Goal: Subscribe to service/newsletter

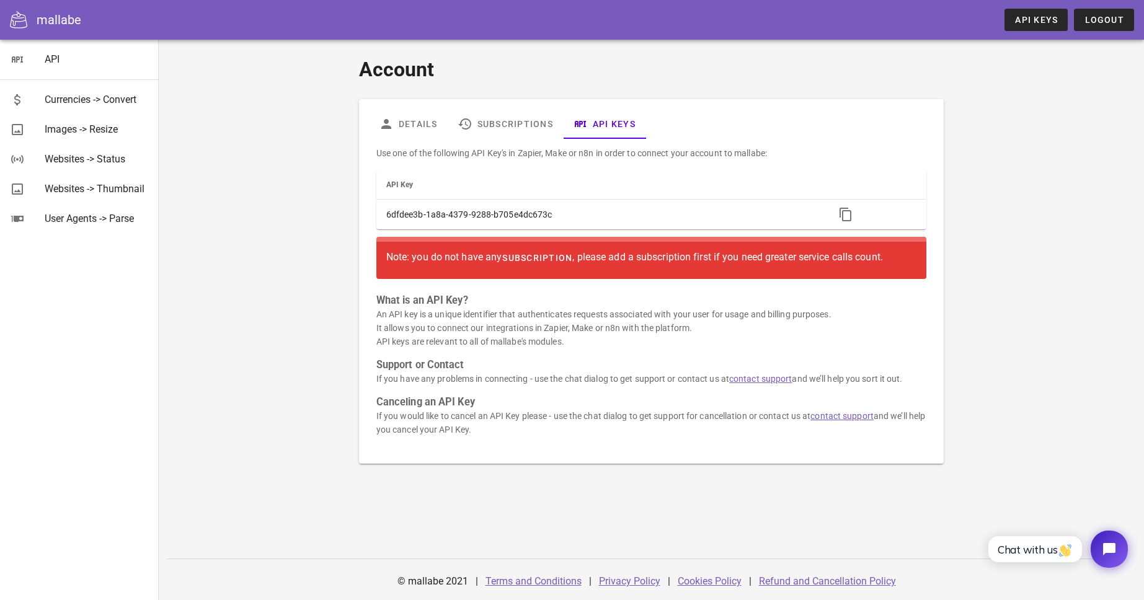
click at [530, 257] on span "subscription" at bounding box center [537, 258] width 71 height 10
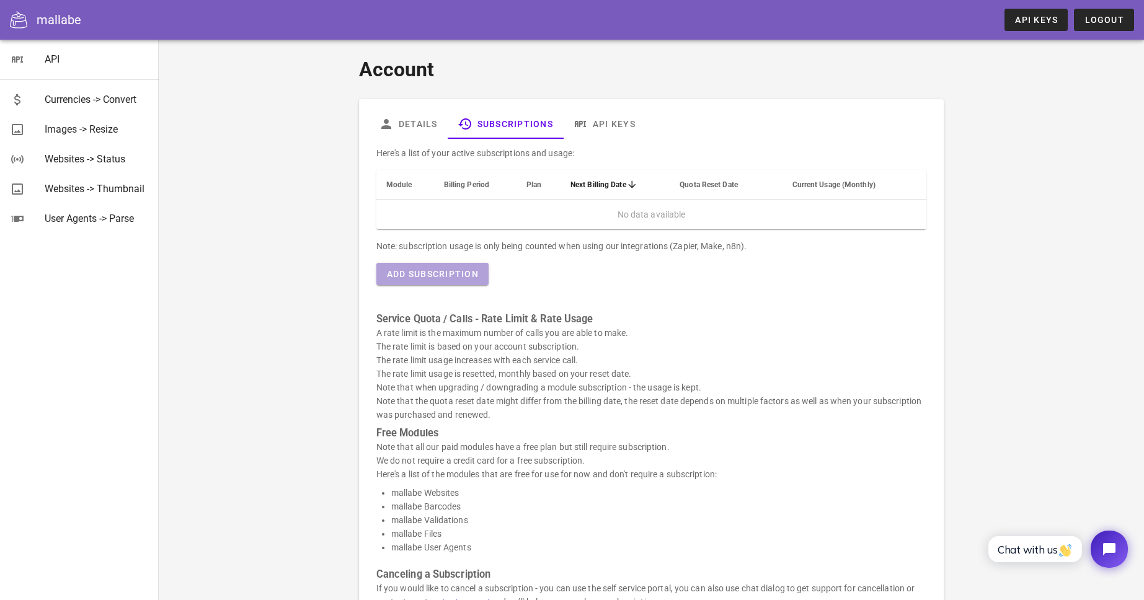
click at [455, 278] on span "Add Subscription" at bounding box center [432, 274] width 92 height 10
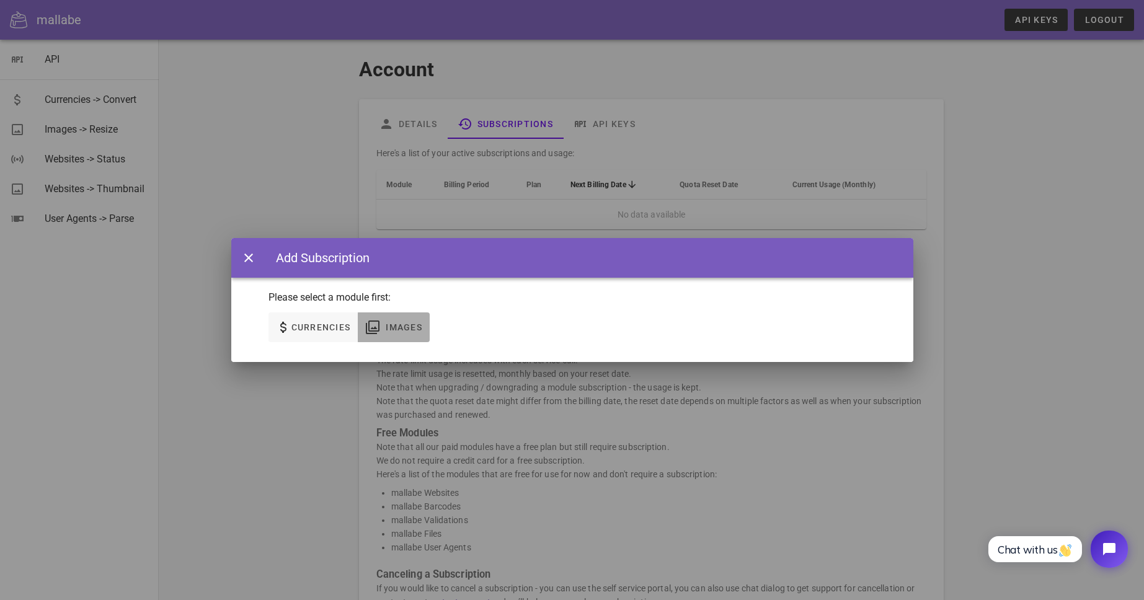
click at [403, 324] on span "Images" at bounding box center [403, 327] width 37 height 10
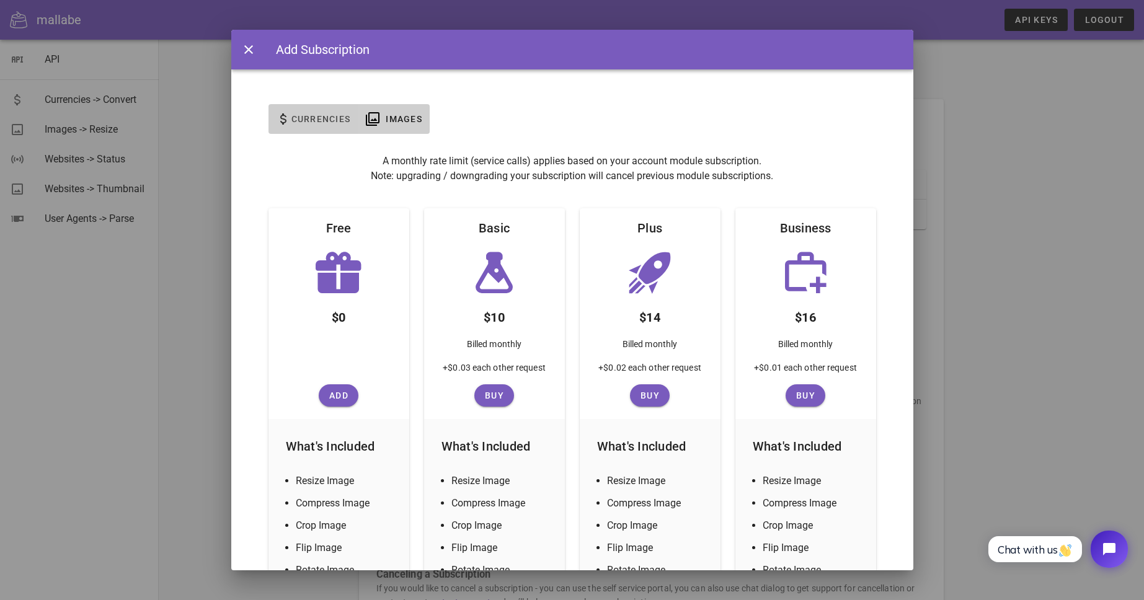
click at [317, 115] on span "Currencies" at bounding box center [321, 119] width 60 height 10
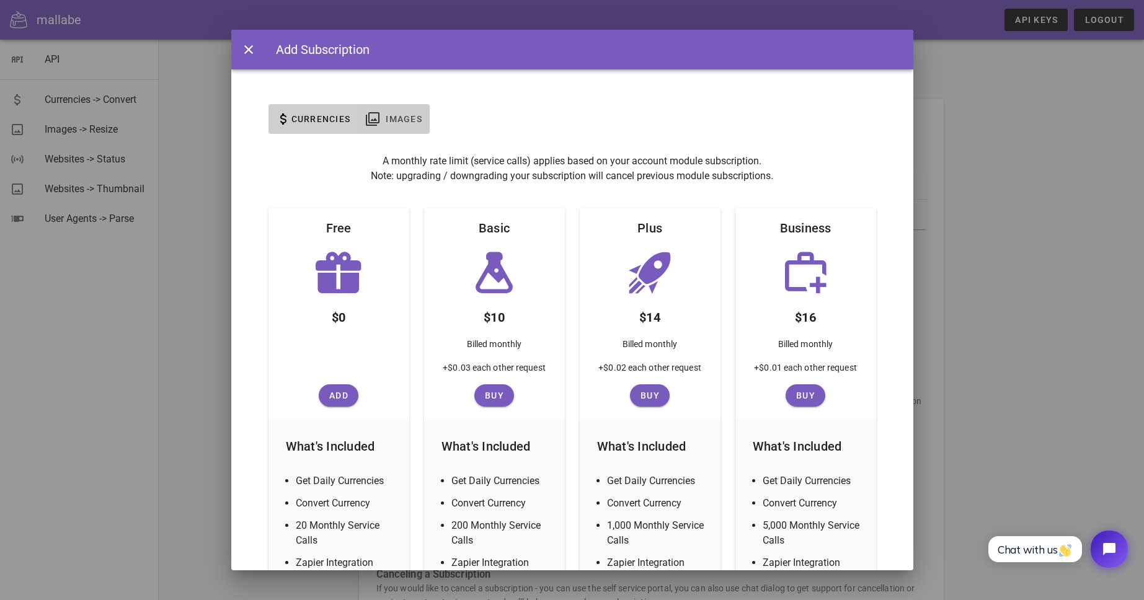
click at [417, 122] on span "Images" at bounding box center [403, 119] width 37 height 10
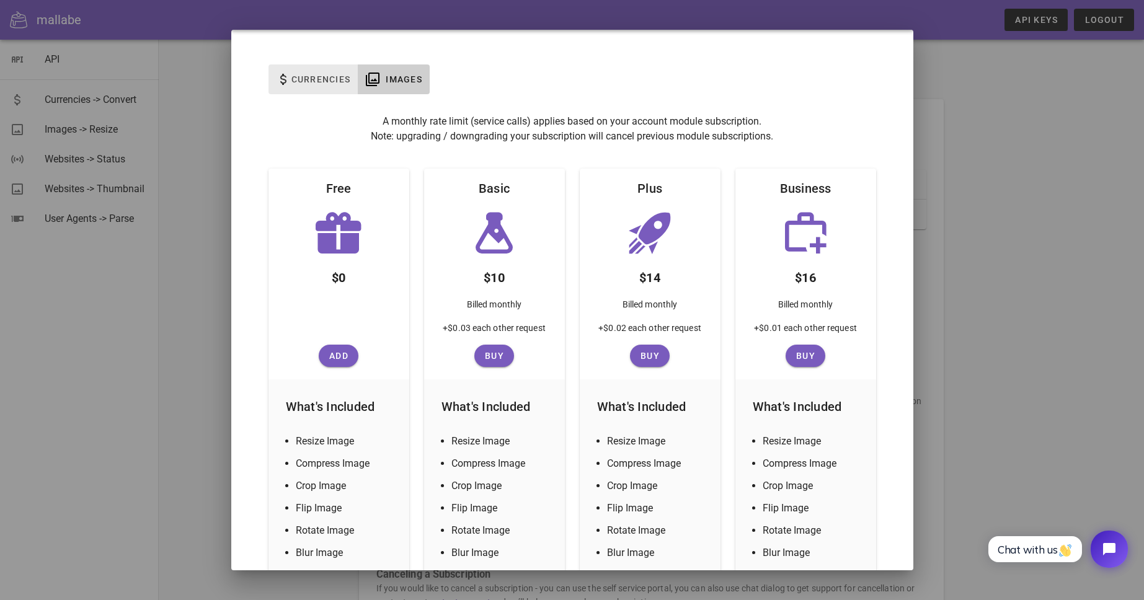
scroll to position [41, 0]
click at [333, 80] on span "Currencies" at bounding box center [321, 78] width 60 height 10
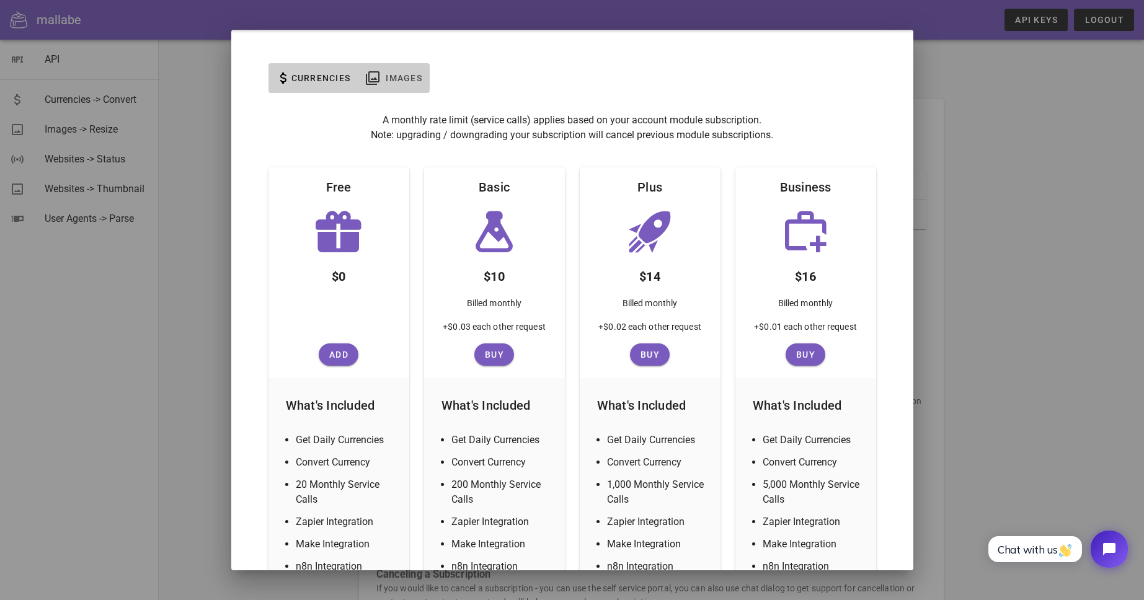
click at [407, 84] on span "Images" at bounding box center [393, 78] width 57 height 15
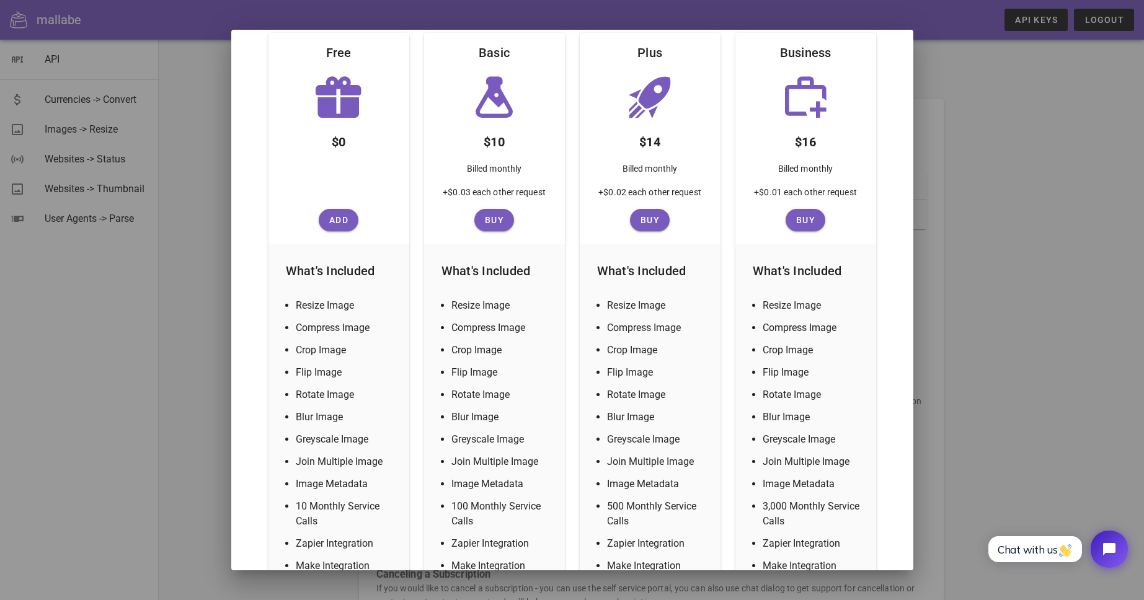
scroll to position [178, 0]
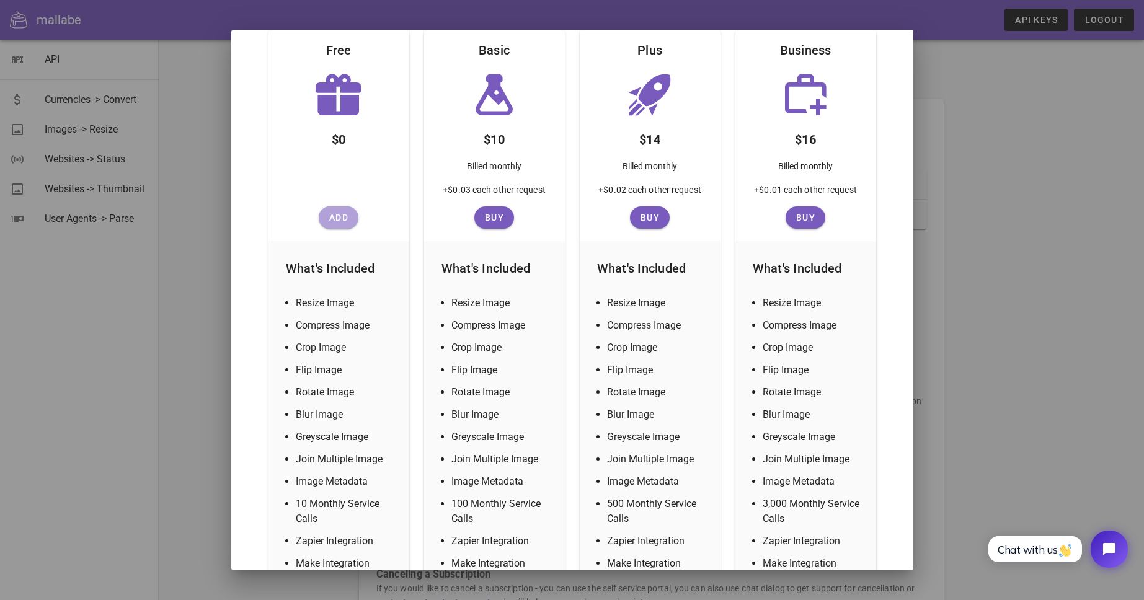
click at [347, 220] on span "Add" at bounding box center [339, 218] width 30 height 10
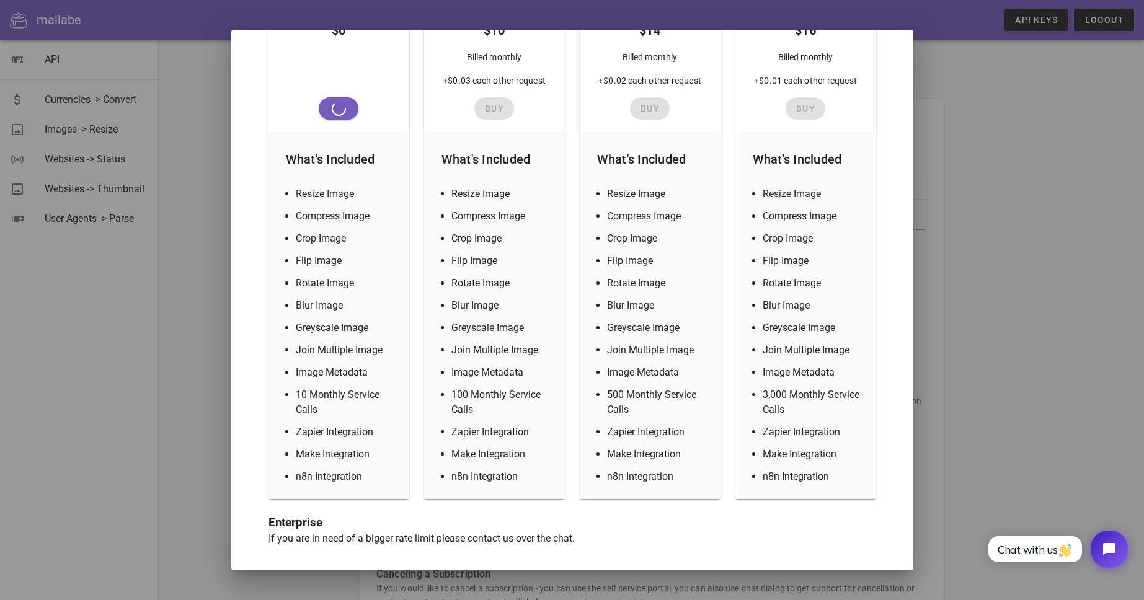
scroll to position [288, 0]
